Goal: Transaction & Acquisition: Book appointment/travel/reservation

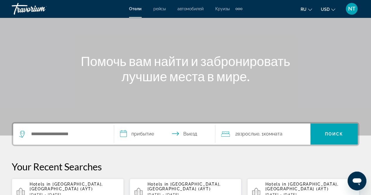
scroll to position [42, 0]
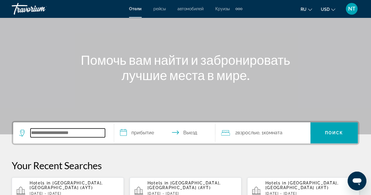
click at [70, 133] on input "Search widget" at bounding box center [67, 132] width 74 height 9
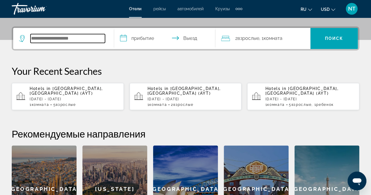
scroll to position [143, 0]
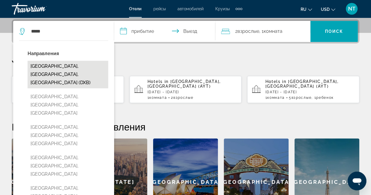
click at [59, 74] on button "[GEOGRAPHIC_DATA], [GEOGRAPHIC_DATA], [GEOGRAPHIC_DATA] (DXB)" at bounding box center [68, 75] width 81 height 28
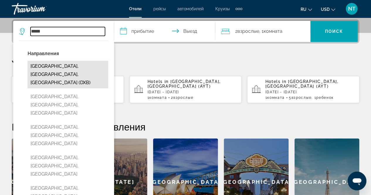
type input "**********"
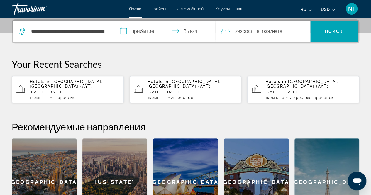
click at [146, 30] on input "**********" at bounding box center [165, 32] width 103 height 23
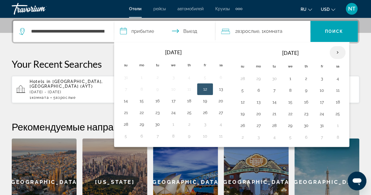
click at [335, 50] on th "Next month" at bounding box center [337, 52] width 16 height 13
click at [257, 124] on button "29" at bounding box center [257, 125] width 9 height 8
click at [333, 52] on th "Next month" at bounding box center [337, 52] width 16 height 13
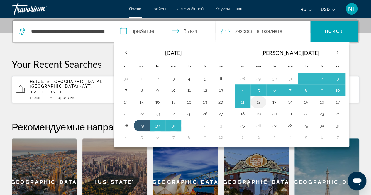
click at [256, 100] on button "12" at bounding box center [257, 102] width 9 height 8
type input "**********"
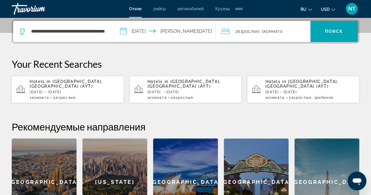
click at [254, 31] on span "Взрослые" at bounding box center [248, 31] width 22 height 6
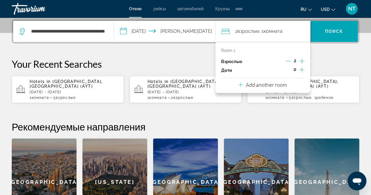
click at [302, 60] on icon "Increment adults" at bounding box center [301, 60] width 5 height 5
click at [289, 61] on icon "Decrement adults" at bounding box center [287, 60] width 5 height 5
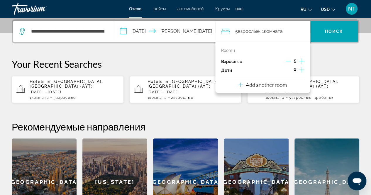
click at [301, 71] on icon "Increment children" at bounding box center [301, 69] width 5 height 7
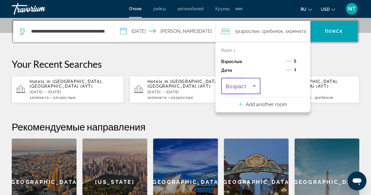
click at [255, 86] on icon "Travelers: 5 adults, 1 child" at bounding box center [253, 85] width 7 height 7
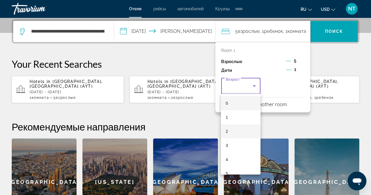
click at [234, 130] on mat-option "2" at bounding box center [241, 131] width 40 height 14
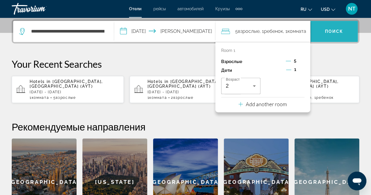
click at [337, 36] on span "Search widget" at bounding box center [333, 31] width 47 height 14
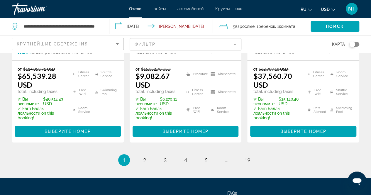
scroll to position [954, 0]
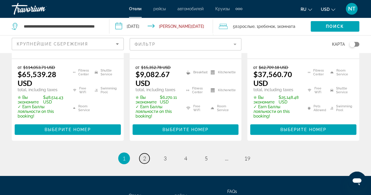
click at [140, 153] on link "page 2" at bounding box center [144, 158] width 10 height 10
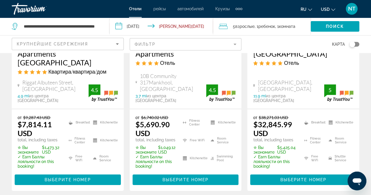
scroll to position [965, 0]
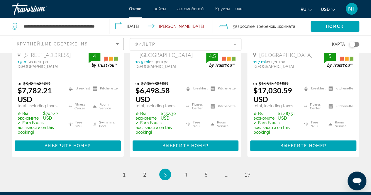
scroll to position [926, 0]
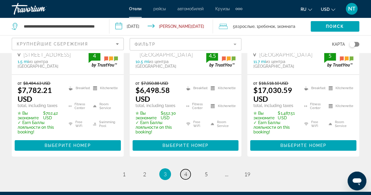
click at [187, 169] on link "page 4" at bounding box center [185, 174] width 10 height 10
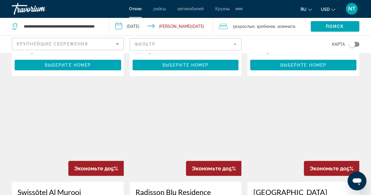
scroll to position [767, 0]
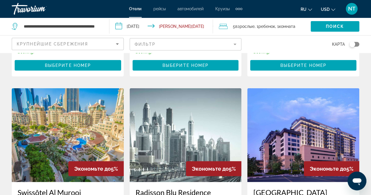
click at [139, 28] on input "**********" at bounding box center [162, 27] width 106 height 19
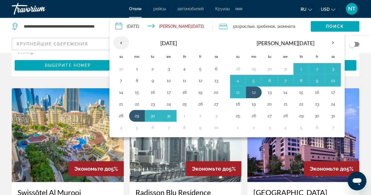
click at [121, 44] on th "Previous month" at bounding box center [121, 42] width 16 height 13
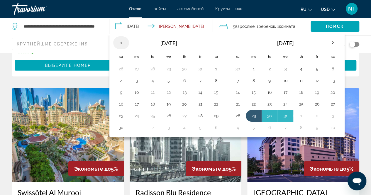
click at [121, 44] on th "Previous month" at bounding box center [121, 42] width 16 height 13
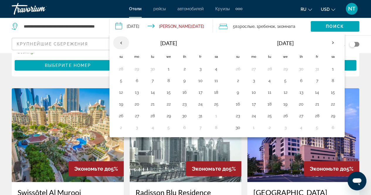
click at [121, 44] on th "Previous month" at bounding box center [121, 42] width 16 height 13
click at [120, 91] on button "14" at bounding box center [120, 91] width 9 height 8
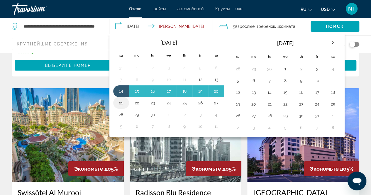
click at [119, 102] on button "21" at bounding box center [120, 103] width 9 height 8
type input "**********"
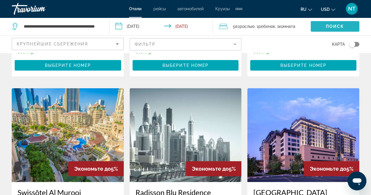
click at [321, 26] on span "Search widget" at bounding box center [334, 26] width 49 height 14
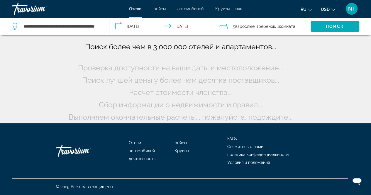
scroll to position [41, 0]
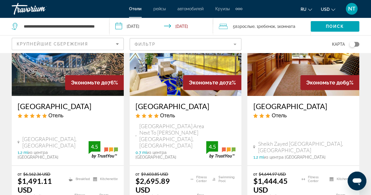
scroll to position [71, 0]
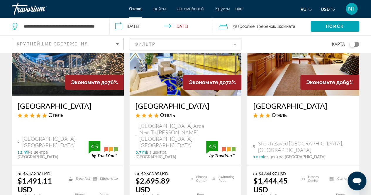
click at [249, 25] on span "Взрослые" at bounding box center [244, 26] width 19 height 5
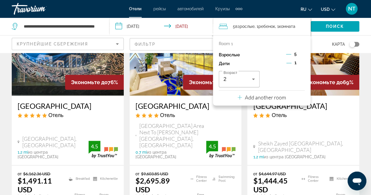
click at [289, 55] on icon "Decrement adults" at bounding box center [288, 54] width 5 height 5
click at [300, 62] on icon "Increment children" at bounding box center [301, 62] width 5 height 7
click at [297, 79] on icon "Travelers: 4 adults, 2 children" at bounding box center [298, 79] width 3 height 1
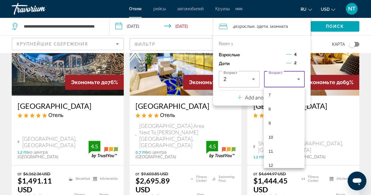
scroll to position [100, 0]
click at [267, 153] on mat-option "11" at bounding box center [283, 151] width 41 height 14
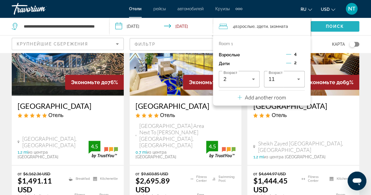
click at [333, 24] on span "Поиск" at bounding box center [334, 26] width 18 height 5
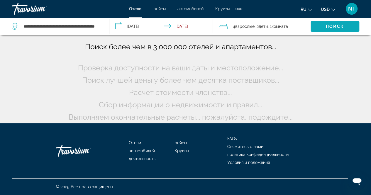
scroll to position [41, 0]
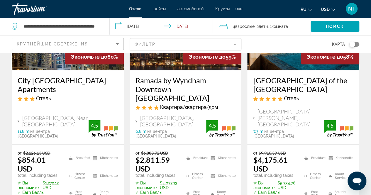
scroll to position [393, 0]
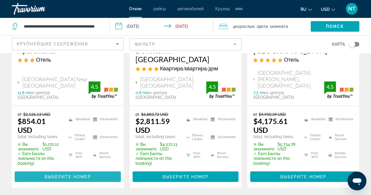
click at [73, 169] on span "Main content" at bounding box center [68, 176] width 106 height 14
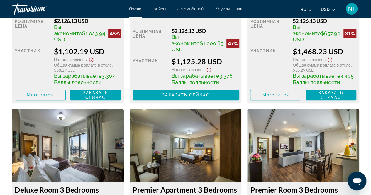
scroll to position [1282, 0]
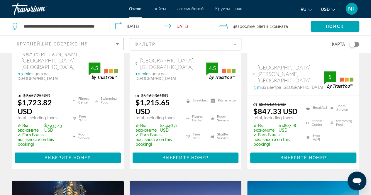
scroll to position [159, 0]
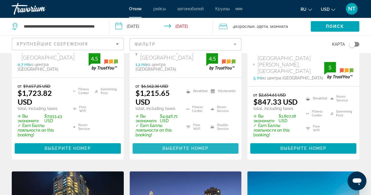
click at [166, 146] on span "Выберите номер" at bounding box center [185, 148] width 46 height 5
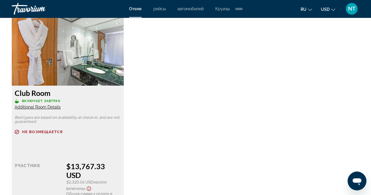
scroll to position [1157, 0]
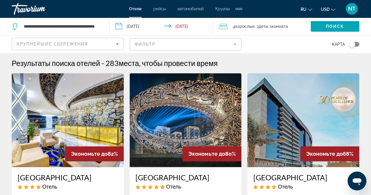
click at [137, 27] on input "**********" at bounding box center [162, 27] width 106 height 19
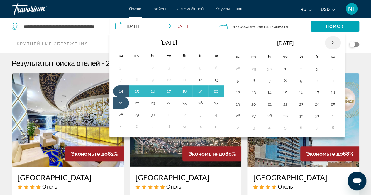
click at [330, 43] on th "Next month" at bounding box center [333, 42] width 16 height 13
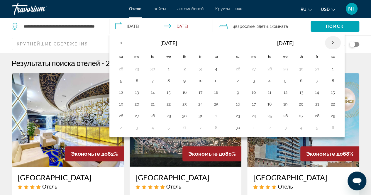
click at [330, 43] on th "Next month" at bounding box center [333, 42] width 16 height 13
click at [119, 46] on th "Previous month" at bounding box center [121, 42] width 16 height 13
click at [120, 115] on button "28" at bounding box center [120, 116] width 9 height 8
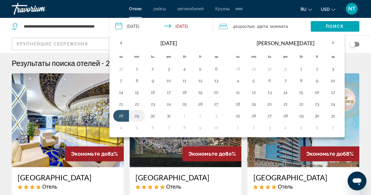
click at [134, 116] on button "29" at bounding box center [136, 116] width 9 height 8
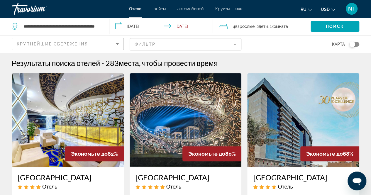
click at [182, 25] on input "**********" at bounding box center [162, 27] width 106 height 19
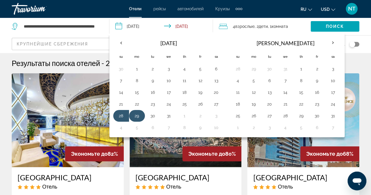
click at [139, 115] on button "29" at bounding box center [136, 116] width 9 height 8
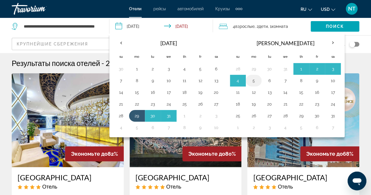
click at [250, 80] on button "5" at bounding box center [253, 80] width 9 height 8
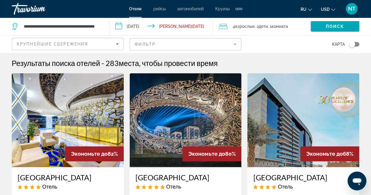
click at [182, 27] on input "**********" at bounding box center [162, 27] width 106 height 19
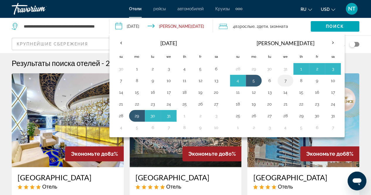
click at [282, 81] on button "7" at bounding box center [284, 80] width 9 height 8
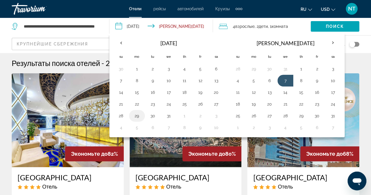
click at [140, 116] on button "29" at bounding box center [136, 116] width 9 height 8
type input "**********"
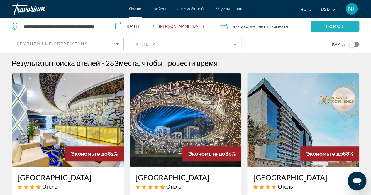
click at [323, 26] on span "Search widget" at bounding box center [334, 26] width 49 height 14
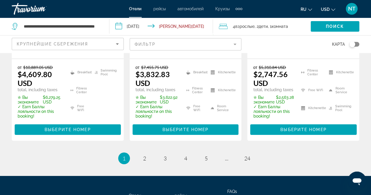
scroll to position [973, 0]
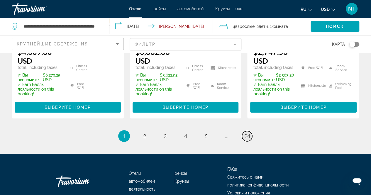
click at [246, 133] on span "24" at bounding box center [247, 136] width 6 height 6
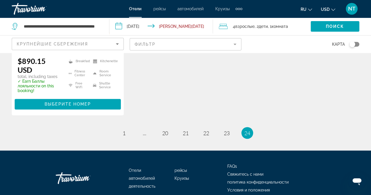
scroll to position [434, 0]
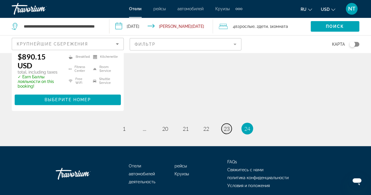
click at [227, 125] on span "23" at bounding box center [227, 128] width 6 height 6
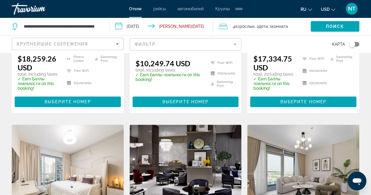
scroll to position [175, 0]
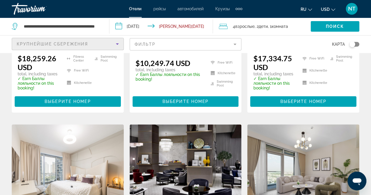
click at [93, 43] on div "Крупнейшие сбережения" at bounding box center [66, 43] width 99 height 7
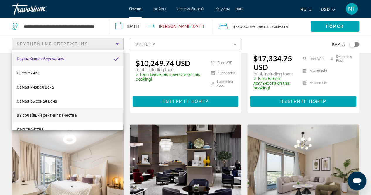
scroll to position [0, 0]
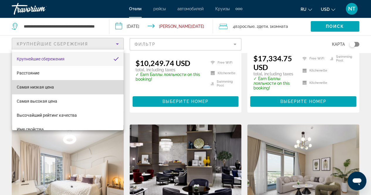
click at [78, 90] on mat-option "Самая низкая цена" at bounding box center [67, 87] width 111 height 14
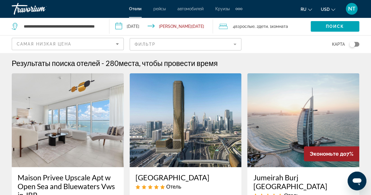
click at [156, 40] on mat-form-field "Фильтр" at bounding box center [185, 44] width 112 height 12
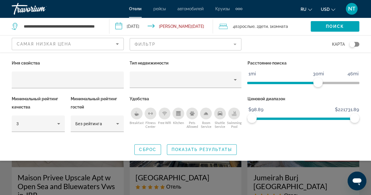
click at [137, 115] on icon "Breakfast" at bounding box center [136, 114] width 4 height 2
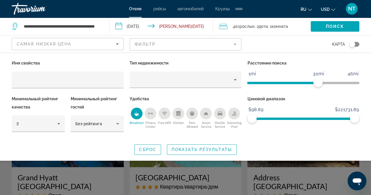
click at [162, 114] on icon "Free Wifi" at bounding box center [164, 113] width 5 height 5
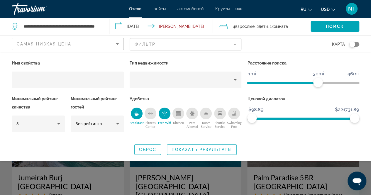
click at [233, 116] on div "Swimming Pool" at bounding box center [234, 114] width 12 height 12
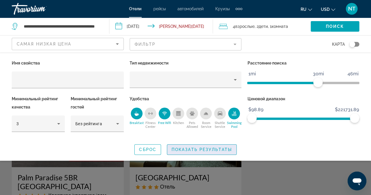
click at [199, 150] on span "Показать результаты" at bounding box center [201, 149] width 60 height 5
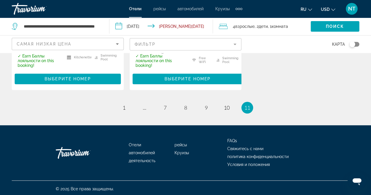
scroll to position [215, 0]
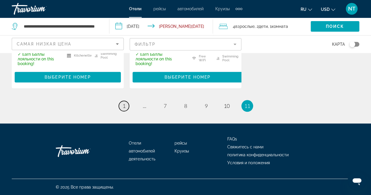
click at [124, 108] on span "1" at bounding box center [123, 106] width 3 height 6
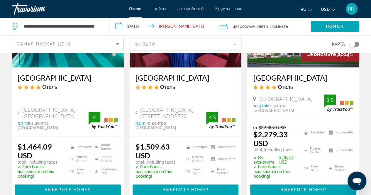
scroll to position [90, 0]
